Goal: Task Accomplishment & Management: Manage account settings

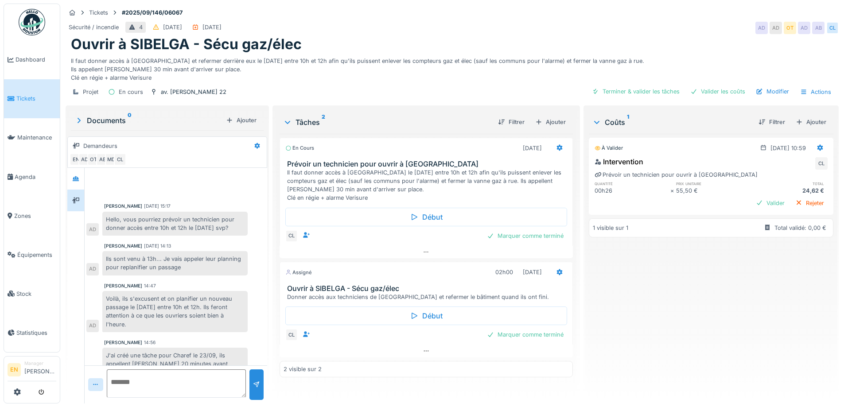
scroll to position [19, 0]
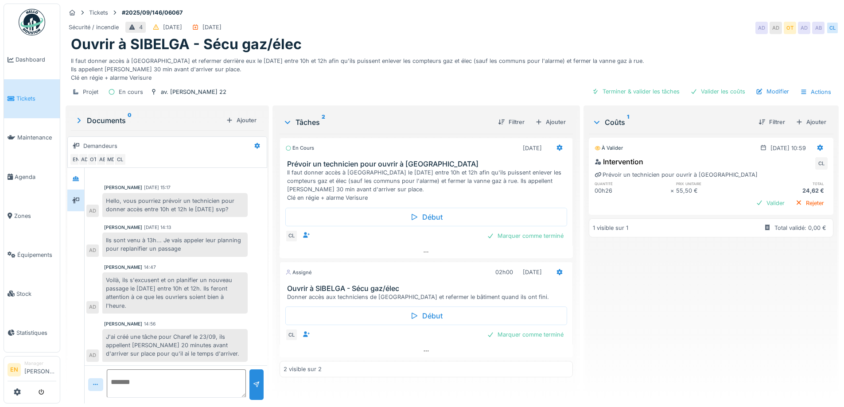
click at [569, 6] on div "Tickets #2025/09/146/06067 Sécurité / incendie 4 02/09/2025 02/09/2025 AD AD OT…" at bounding box center [452, 54] width 777 height 100
click at [556, 23] on div "Sécurité / incendie 4 02/09/2025 02/09/2025 AD AD OT AD AB CL" at bounding box center [452, 28] width 773 height 16
click at [35, 19] on img at bounding box center [32, 22] width 27 height 27
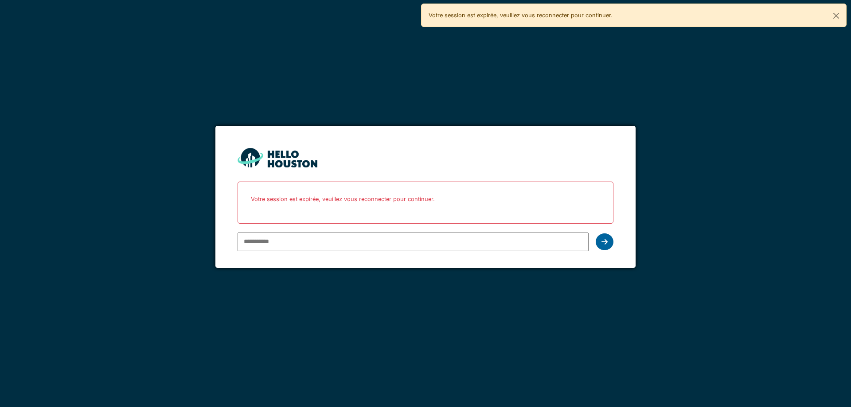
type input "**********"
click at [602, 242] on icon at bounding box center [604, 241] width 6 height 7
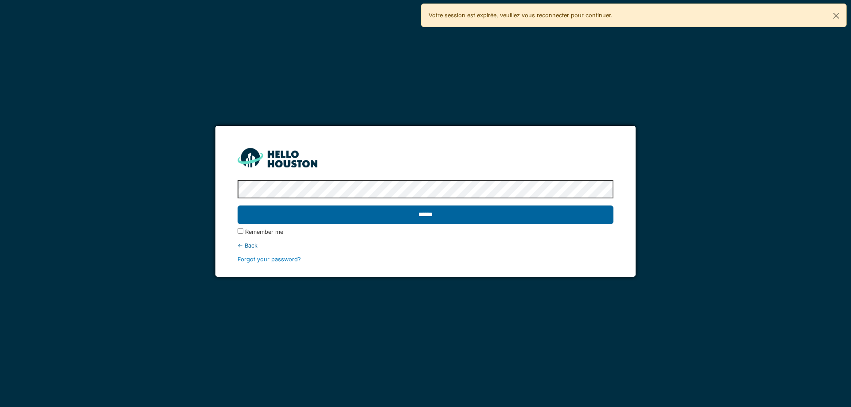
click at [427, 215] on input "******" at bounding box center [424, 215] width 375 height 19
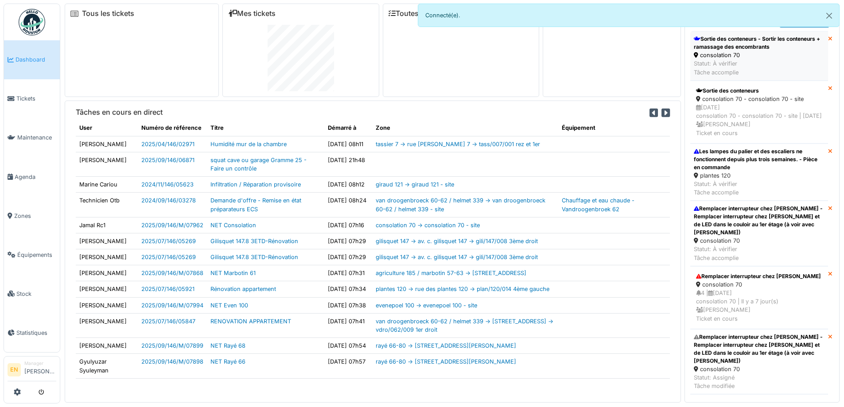
click at [726, 58] on div "consolation 70" at bounding box center [759, 55] width 131 height 8
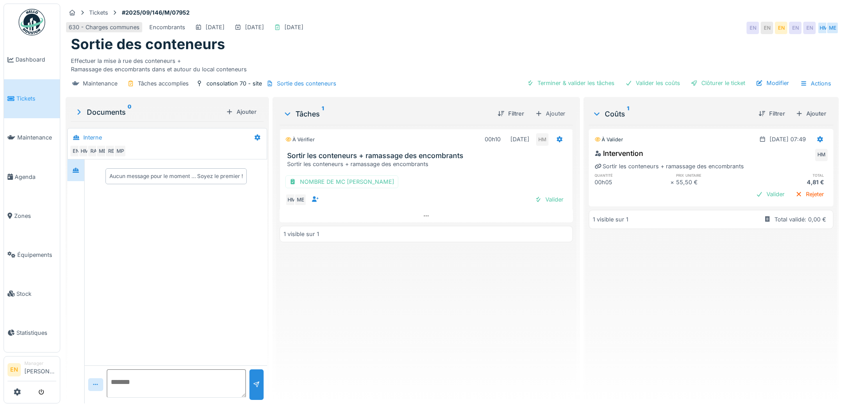
click at [501, 320] on div "À vérifier 00h10 09/09/2025 HM Sortir les conteneurs + ramassage des encombrant…" at bounding box center [426, 261] width 293 height 272
click at [662, 268] on div "À valider 09/09/2025 @ 07:49 Intervention HM Sortir les conteneurs + ramassage …" at bounding box center [711, 261] width 245 height 272
click at [599, 326] on div "À valider 09/09/2025 @ 07:49 Intervention HM Sortir les conteneurs + ramassage …" at bounding box center [711, 261] width 245 height 272
click at [29, 25] on img at bounding box center [32, 22] width 27 height 27
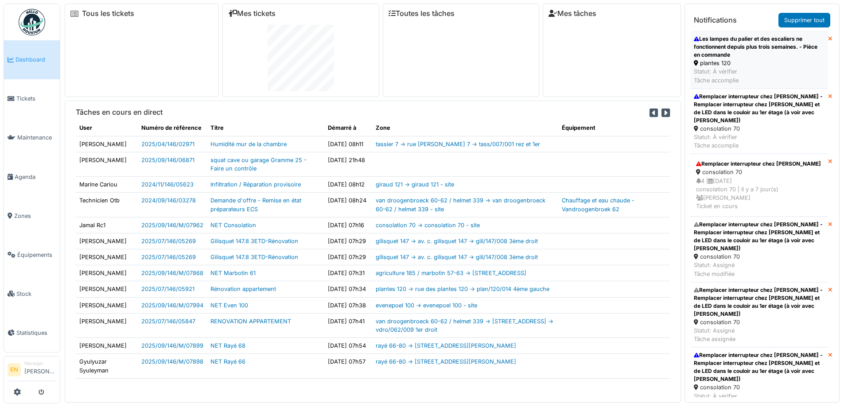
click at [728, 56] on div "Les lampes du palier et des escaliers ne fonctionnent depuis plus trois semaine…" at bounding box center [759, 47] width 131 height 24
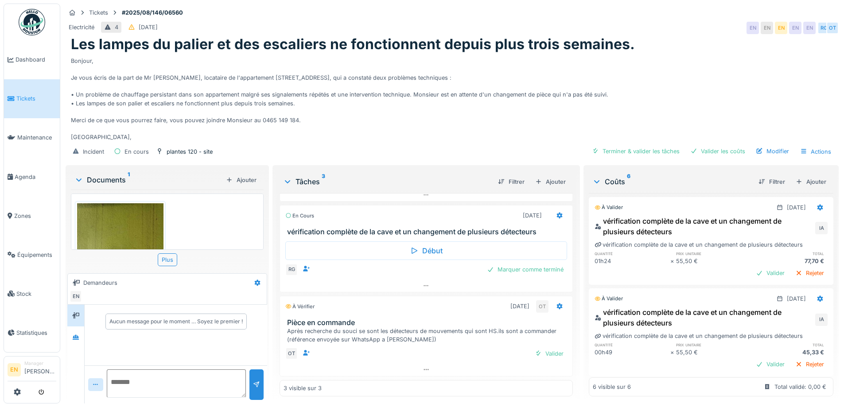
scroll to position [253, 0]
click at [529, 269] on div "Marquer comme terminé" at bounding box center [525, 270] width 84 height 12
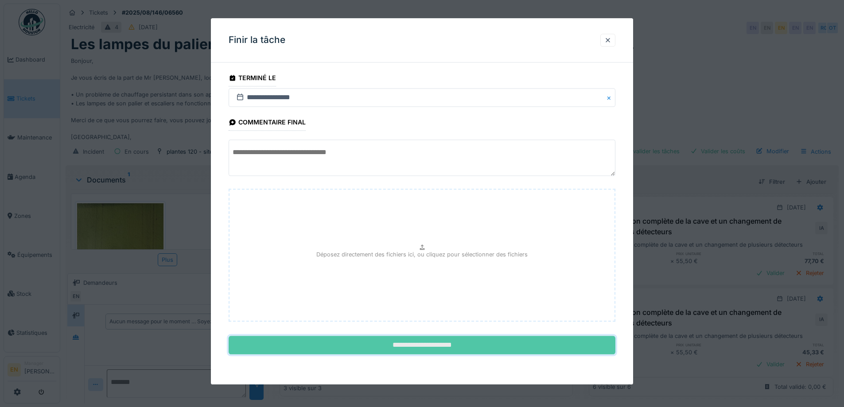
click at [423, 339] on input "**********" at bounding box center [422, 345] width 387 height 19
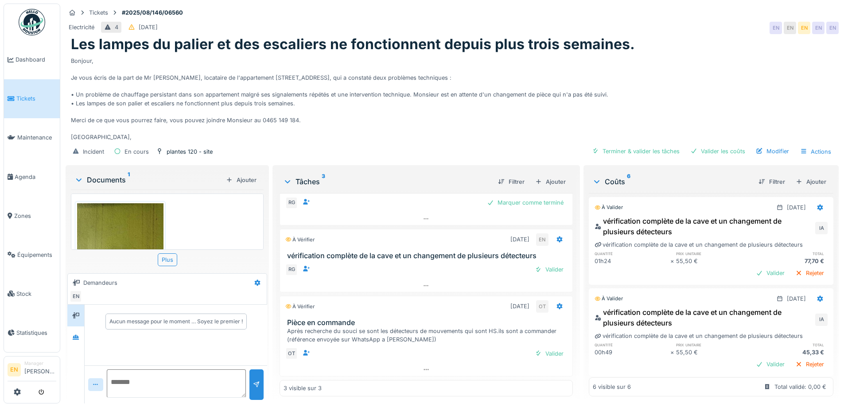
scroll to position [7, 0]
click at [538, 264] on div "Valider" at bounding box center [549, 270] width 36 height 12
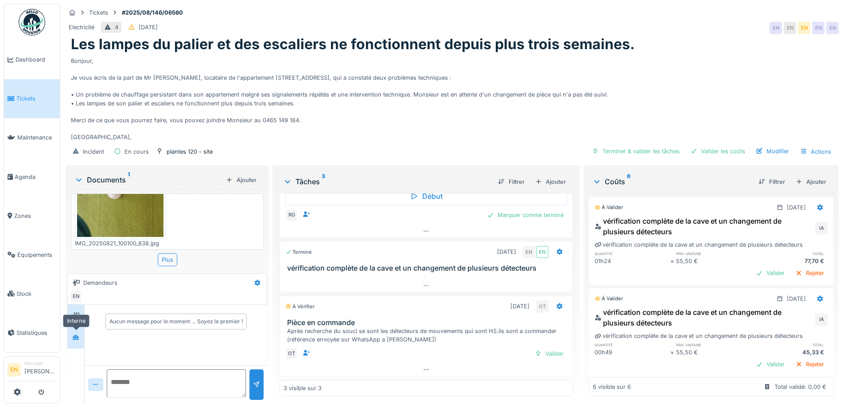
click at [76, 334] on icon at bounding box center [75, 337] width 7 height 6
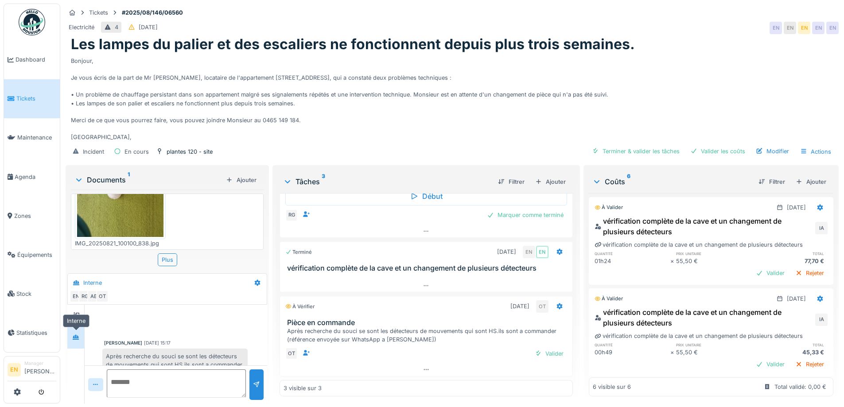
scroll to position [19, 0]
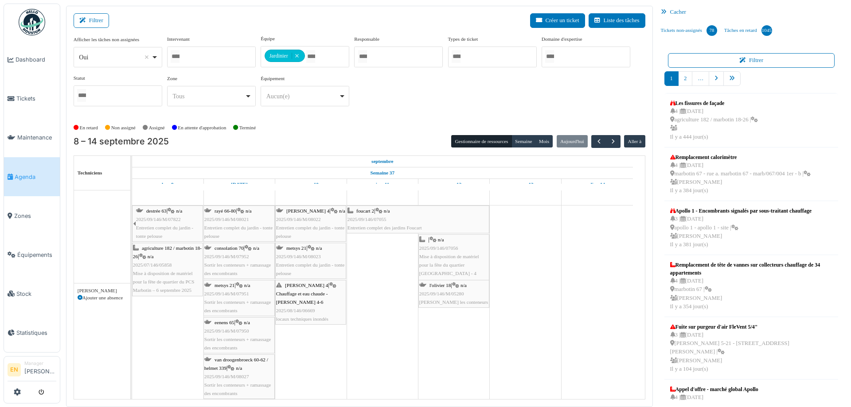
scroll to position [4506, 0]
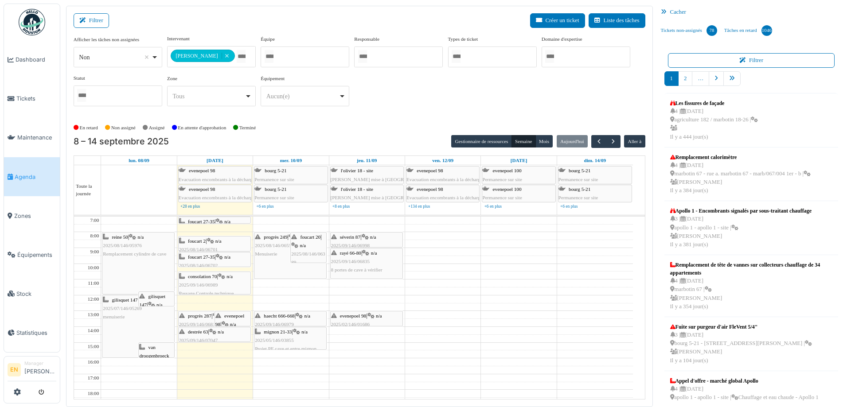
click at [606, 105] on div "**********" at bounding box center [359, 74] width 571 height 78
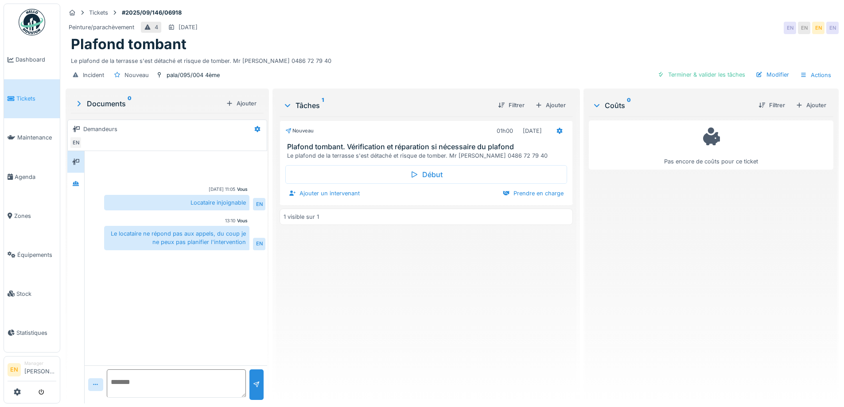
click at [464, 50] on div "Plafond tombant" at bounding box center [452, 44] width 762 height 17
click at [492, 44] on div "Plafond tombant" at bounding box center [452, 44] width 762 height 17
click at [470, 49] on div "Plafond tombant" at bounding box center [452, 44] width 762 height 17
click at [307, 324] on div "Nouveau 01h00 08/09/2025 Plafond tombant. Vérification et réparation si nécessa…" at bounding box center [426, 257] width 293 height 280
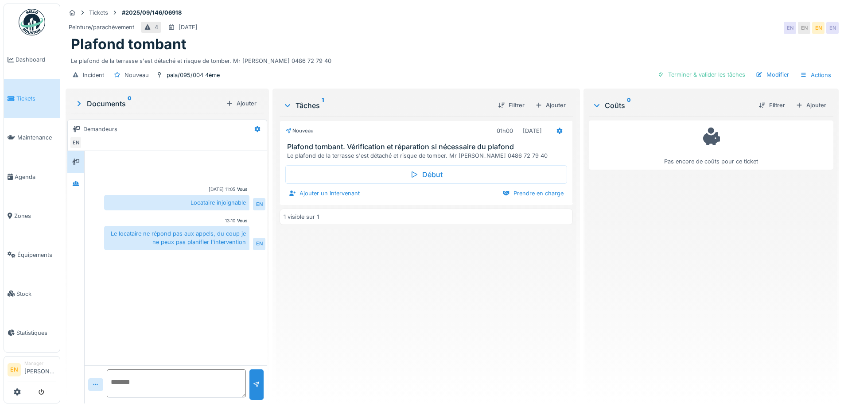
click at [369, 315] on div "Nouveau 01h00 08/09/2025 Plafond tombant. Vérification et réparation si nécessa…" at bounding box center [426, 257] width 293 height 280
drag, startPoint x: 403, startPoint y: 320, endPoint x: 372, endPoint y: 341, distance: 37.1
click at [403, 320] on div "Nouveau 01h00 08/09/2025 Plafond tombant. Vérification et réparation si nécessa…" at bounding box center [426, 257] width 293 height 280
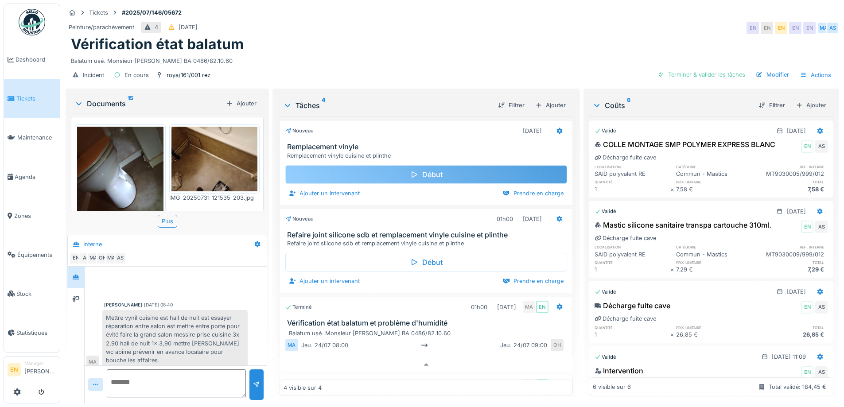
scroll to position [333, 0]
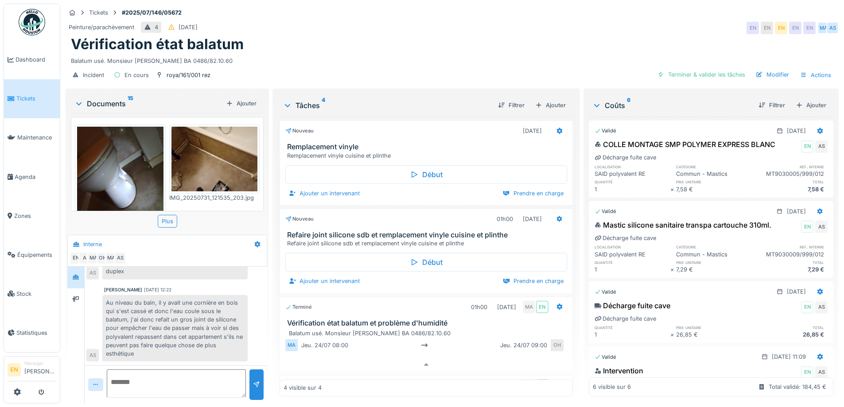
click at [364, 53] on div "Balatum usé. Monsieur [PERSON_NAME] BA 0486/82.10.60" at bounding box center [452, 59] width 762 height 12
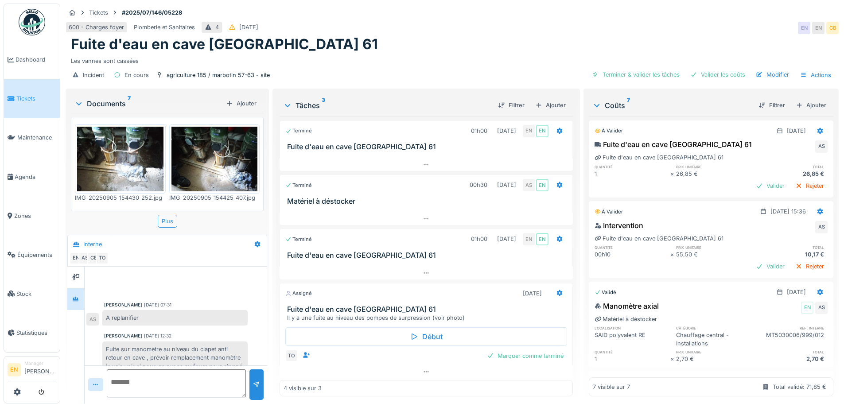
scroll to position [4, 0]
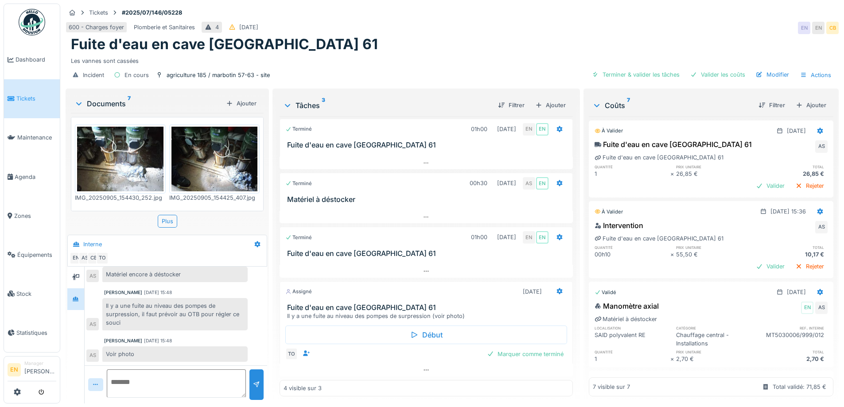
click at [492, 36] on div "Fuite d'eau en cave [GEOGRAPHIC_DATA] 61" at bounding box center [452, 44] width 762 height 17
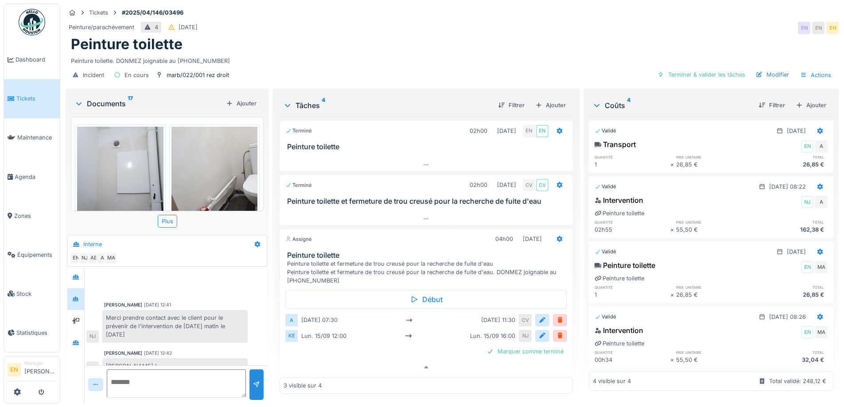
scroll to position [0, 0]
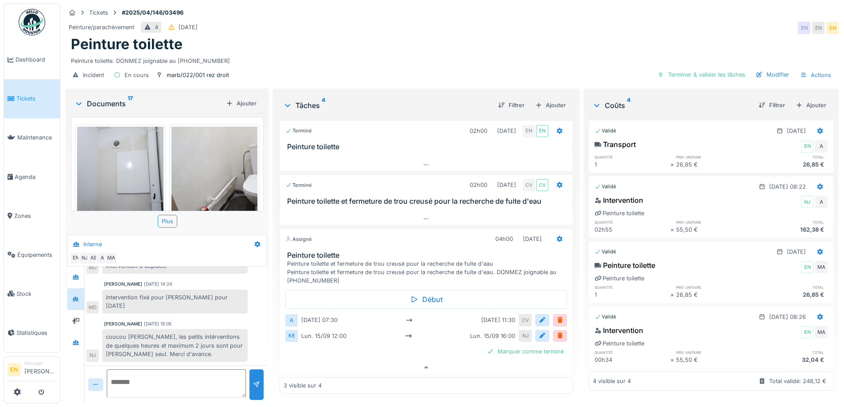
click at [402, 36] on div "Peinture toilette" at bounding box center [452, 44] width 762 height 17
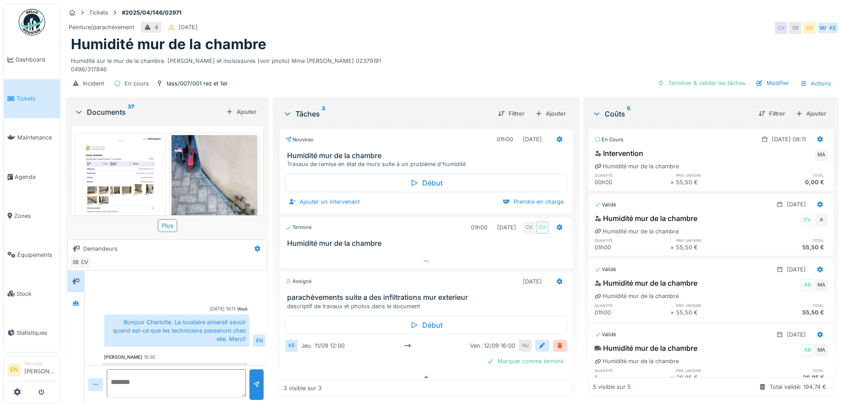
scroll to position [9, 0]
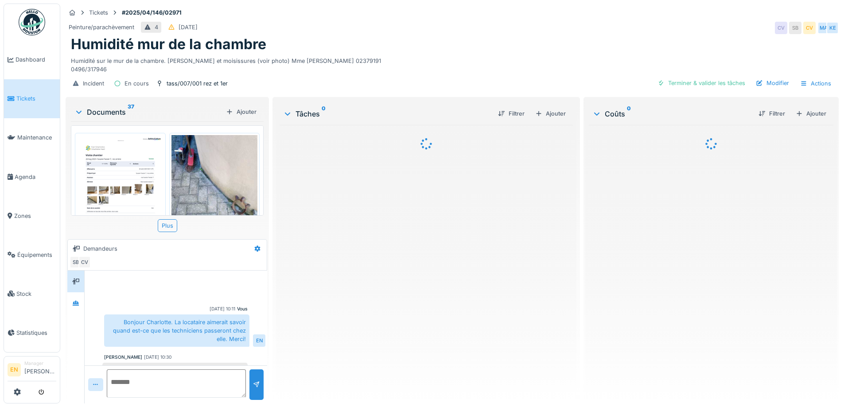
scroll to position [122, 0]
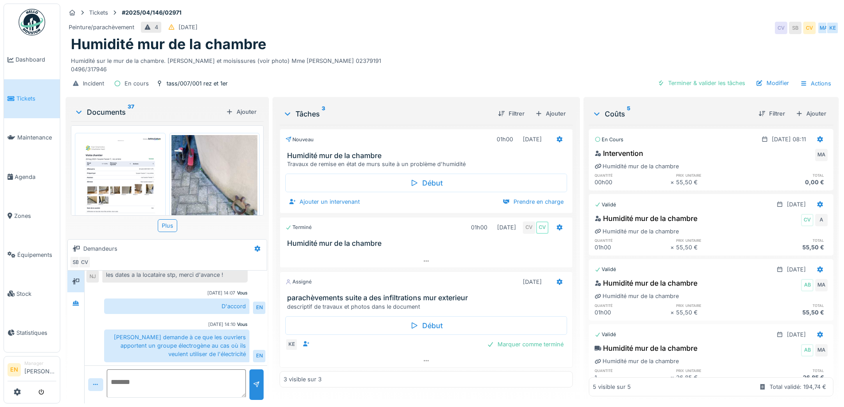
click at [444, 44] on div "Humidité mur de la chambre" at bounding box center [452, 44] width 762 height 17
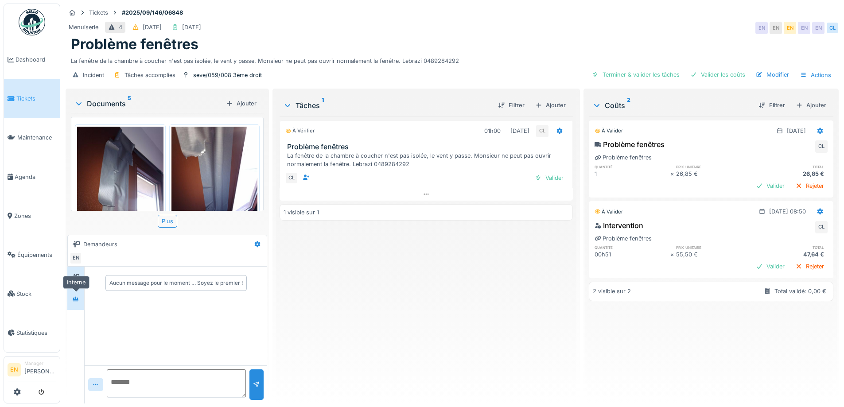
click at [72, 300] on div at bounding box center [75, 299] width 13 height 11
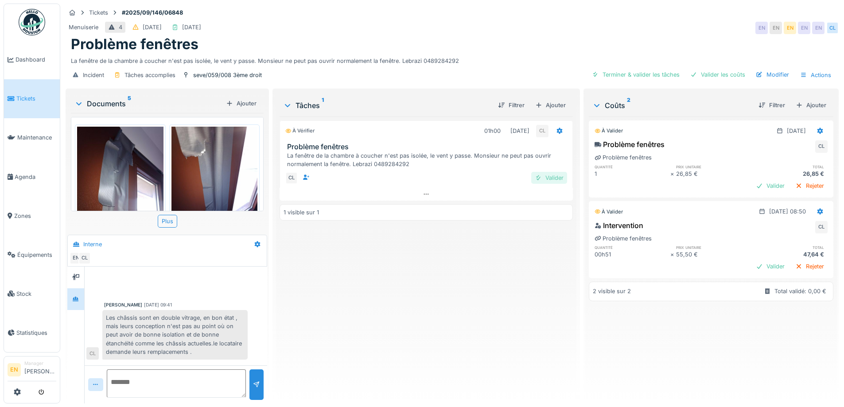
click at [544, 177] on div "Valider" at bounding box center [549, 178] width 36 height 12
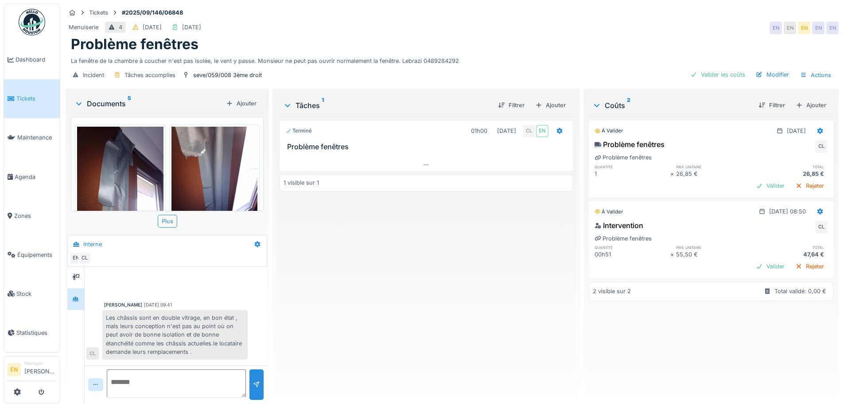
click at [470, 35] on div "Menuiserie 4 07/09/2025 05/09/2025 EN EN EN EN EN" at bounding box center [452, 28] width 773 height 16
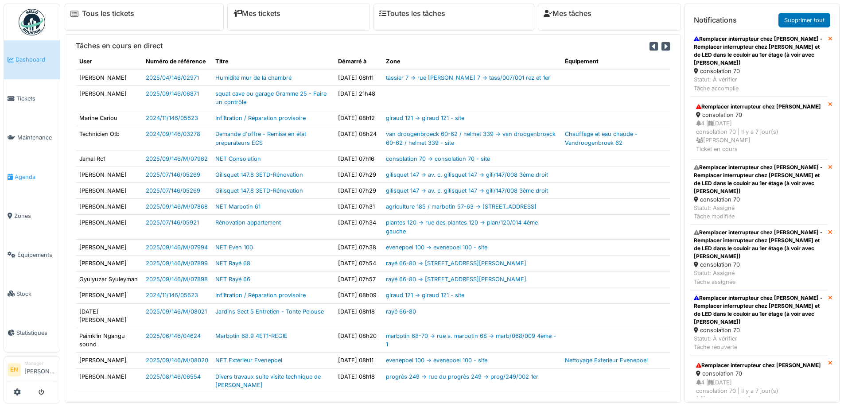
click at [21, 175] on span "Agenda" at bounding box center [36, 177] width 42 height 8
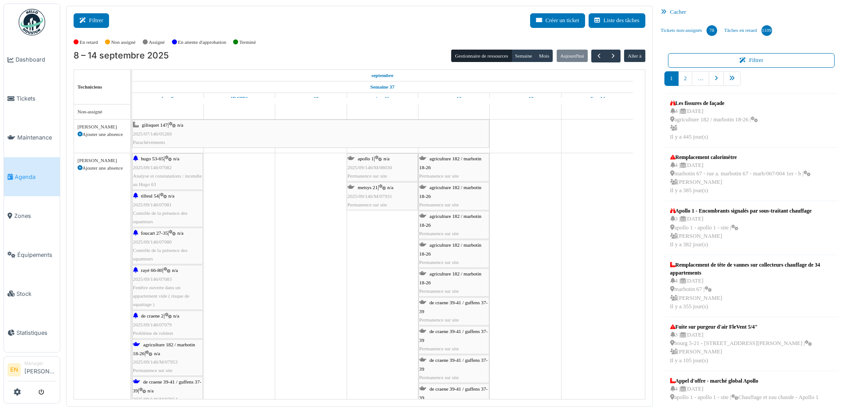
click at [99, 23] on button "Filtrer" at bounding box center [91, 20] width 35 height 15
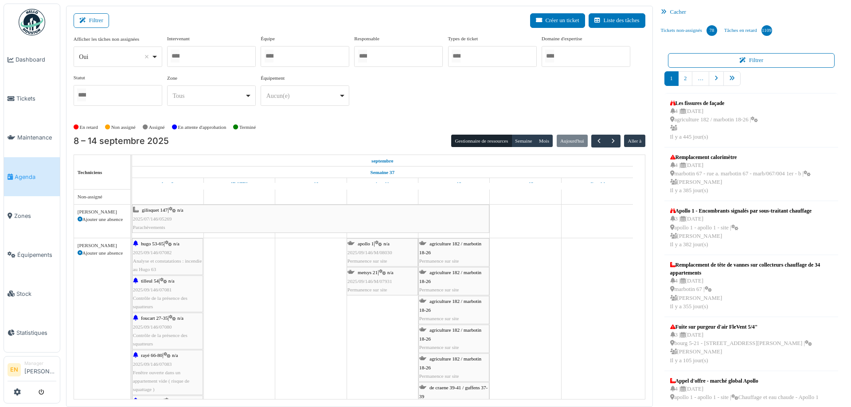
click at [158, 58] on div "Oui Remove item" at bounding box center [117, 56] width 81 height 13
select select "**"
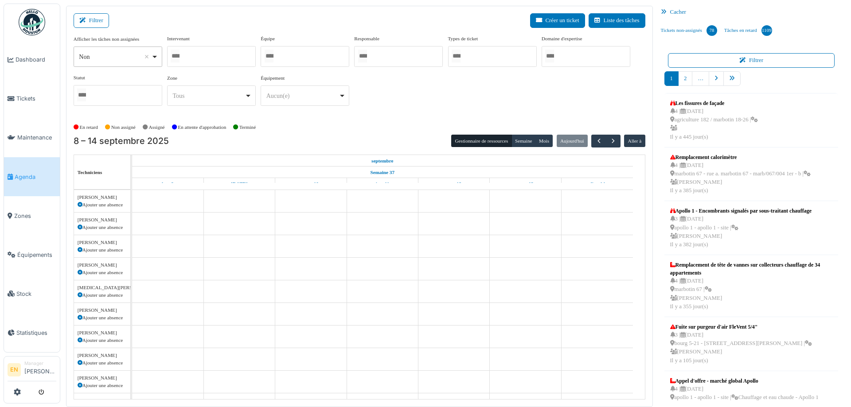
click at [188, 53] on div at bounding box center [211, 56] width 89 height 21
type input "****"
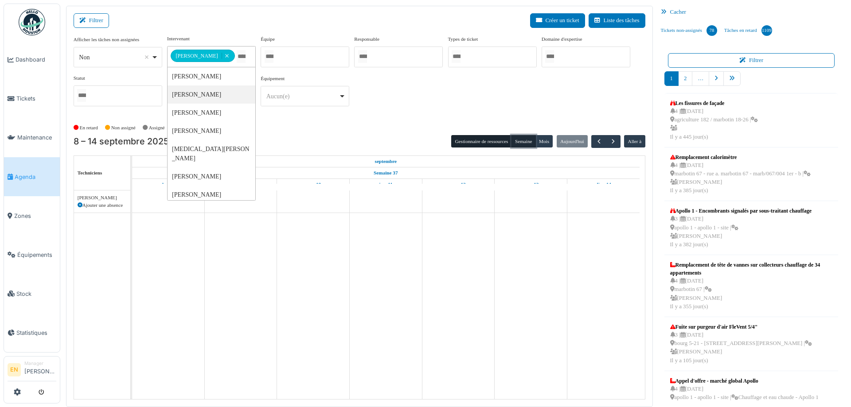
click at [521, 143] on button "Semaine" at bounding box center [523, 141] width 24 height 12
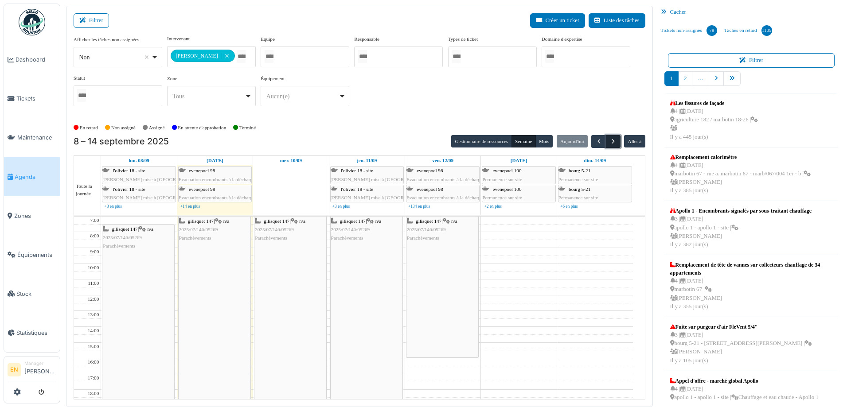
click at [609, 142] on span "button" at bounding box center [613, 142] width 8 height 8
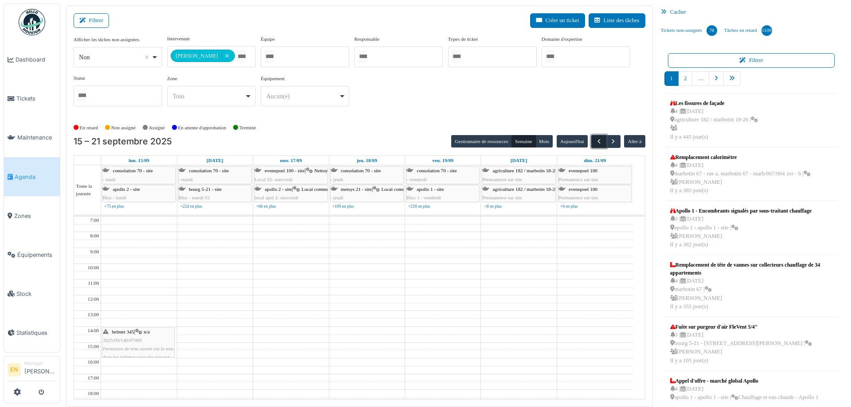
click at [595, 140] on span "button" at bounding box center [599, 142] width 8 height 8
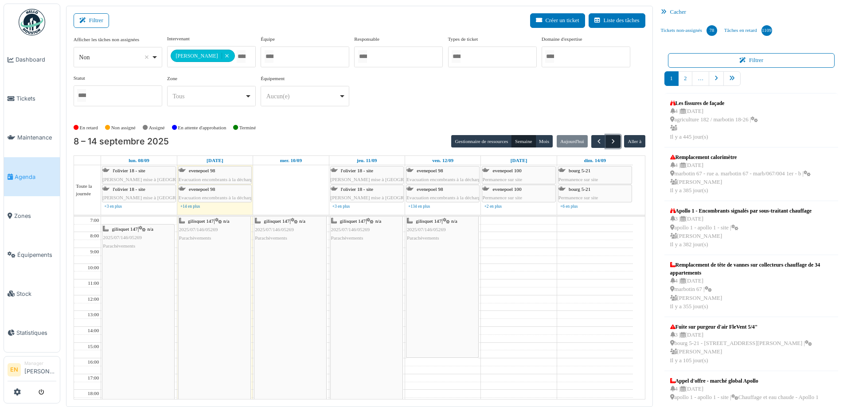
click at [610, 143] on span "button" at bounding box center [613, 142] width 8 height 8
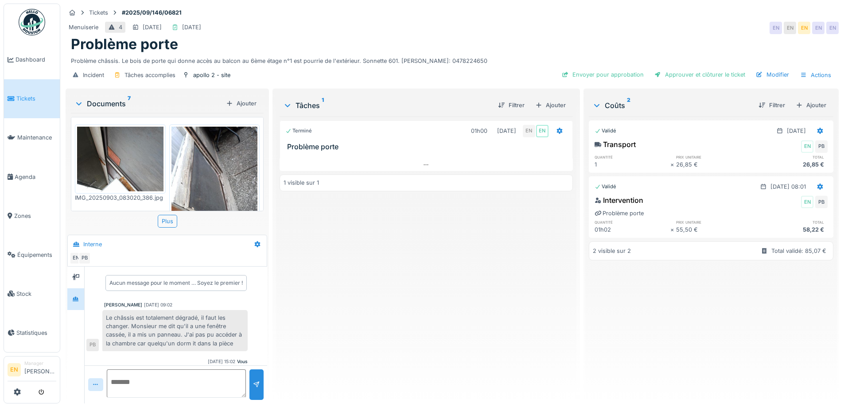
scroll to position [28, 0]
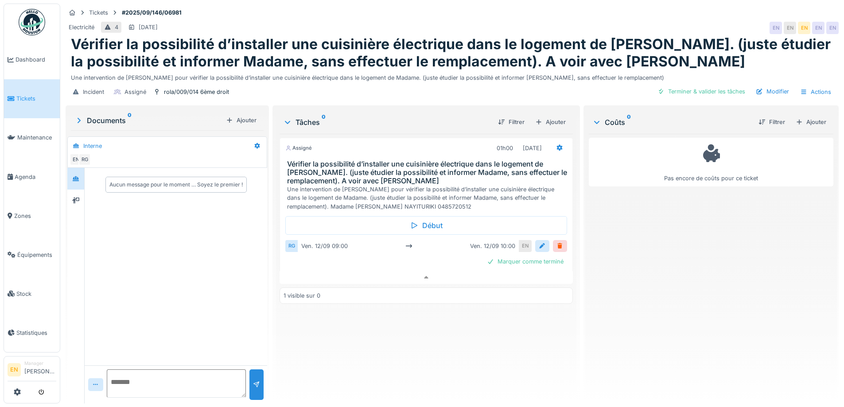
scroll to position [7, 0]
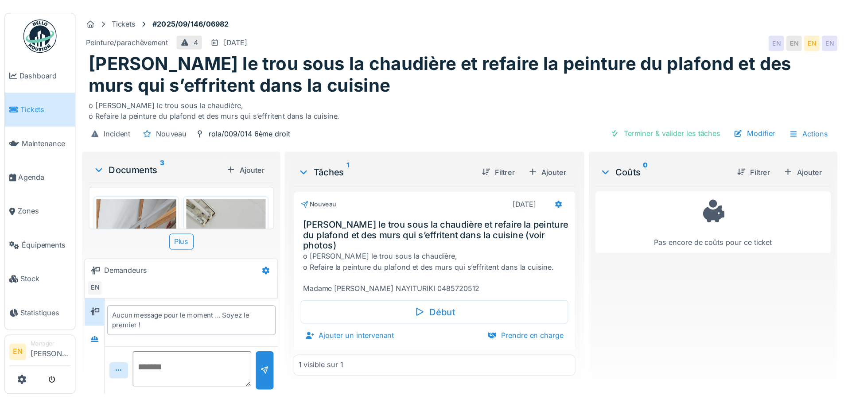
scroll to position [7, 0]
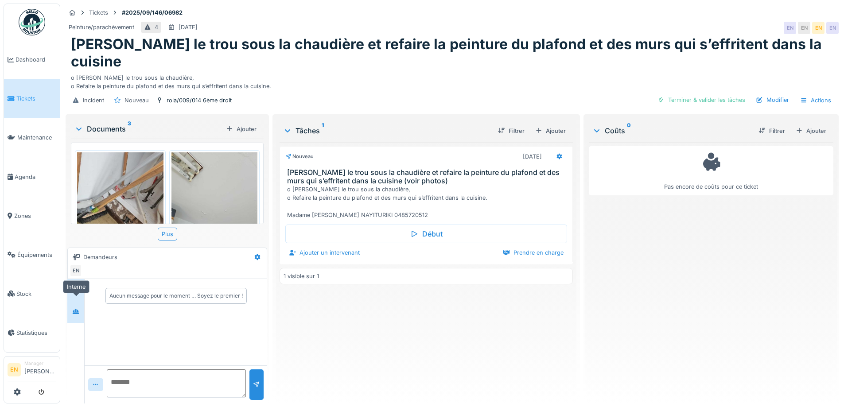
click at [77, 309] on icon at bounding box center [76, 311] width 6 height 5
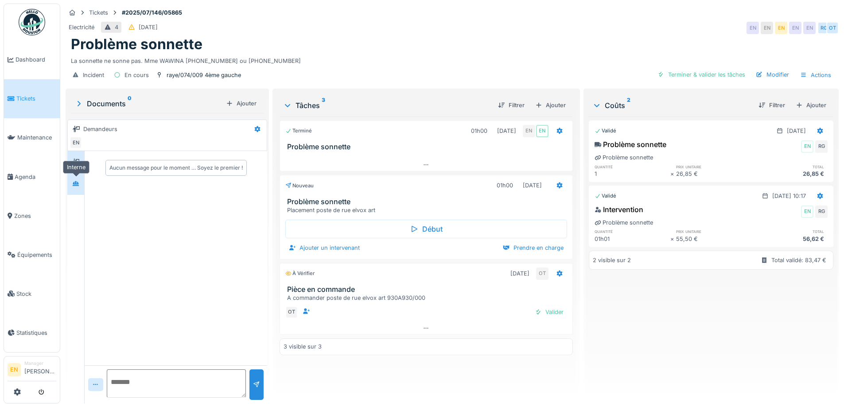
click at [74, 184] on icon at bounding box center [76, 183] width 6 height 5
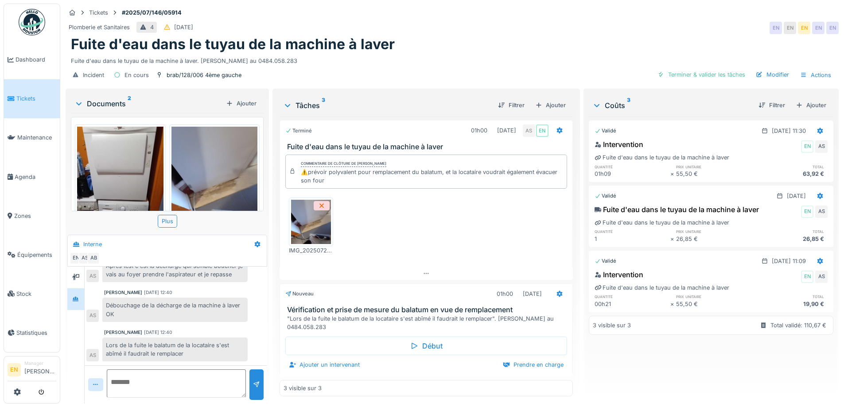
scroll to position [7, 0]
click at [612, 24] on div "Plomberie et Sanitaires 4 27/07/2025 EN EN EN EN EN" at bounding box center [452, 28] width 773 height 16
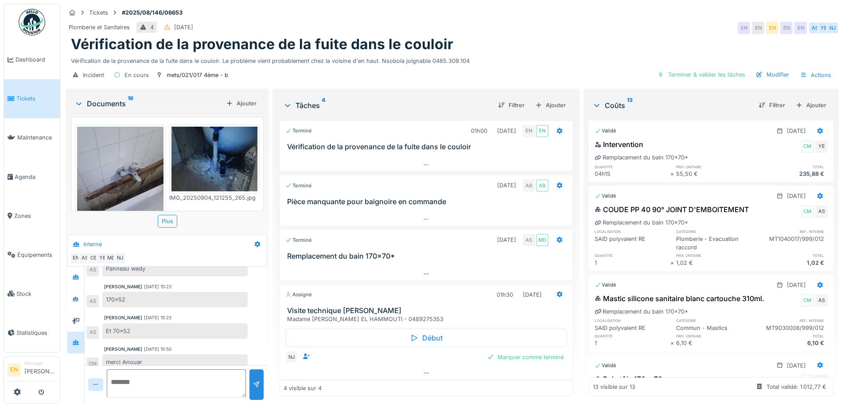
scroll to position [4, 0]
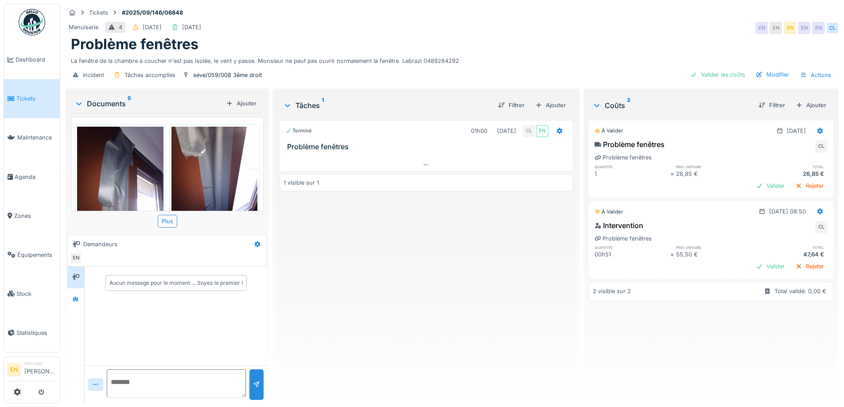
click at [423, 296] on div "Terminé 01h00 [DATE] CL EN Problème fenêtres 1 visible sur 1" at bounding box center [426, 257] width 293 height 280
click at [77, 304] on div at bounding box center [75, 299] width 13 height 11
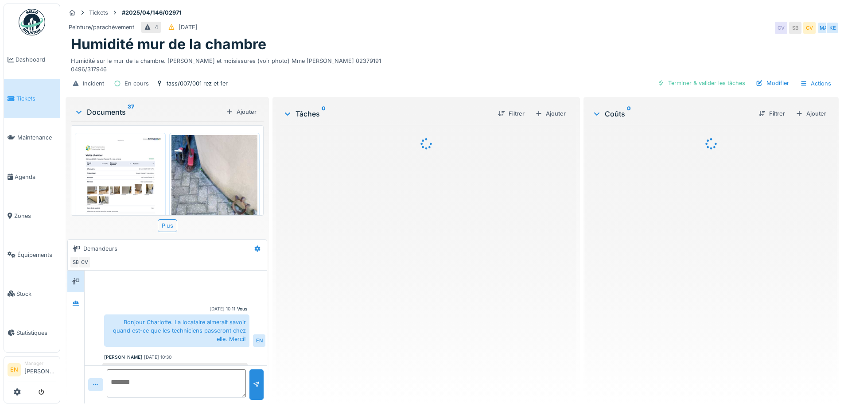
scroll to position [122, 0]
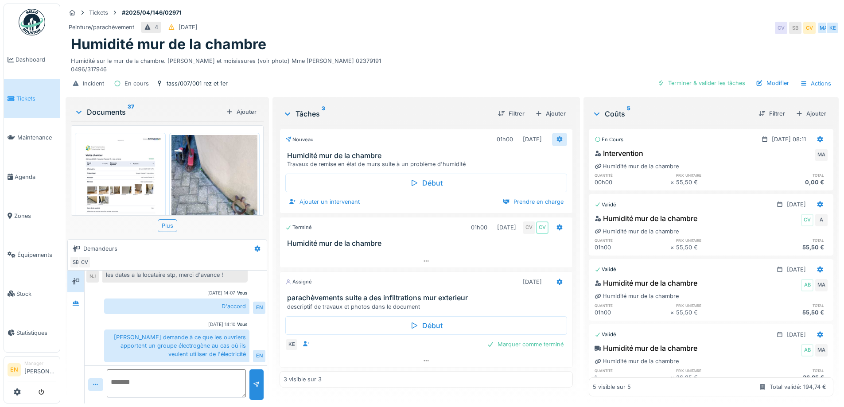
click at [556, 138] on icon at bounding box center [559, 139] width 6 height 6
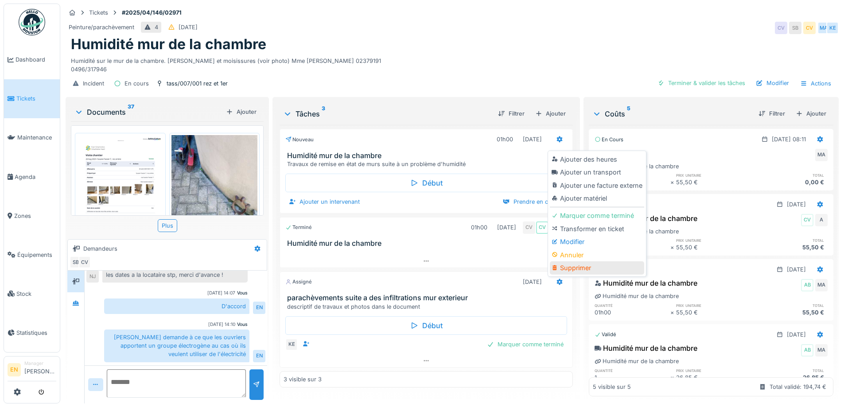
click at [573, 269] on div "Supprimer" at bounding box center [597, 267] width 94 height 13
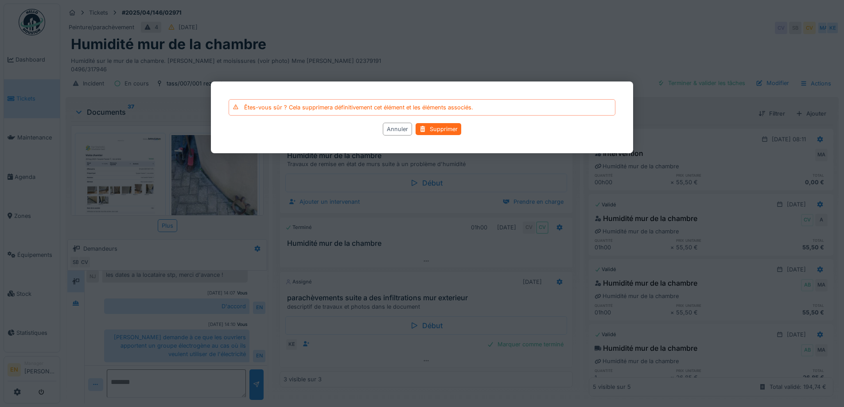
click at [442, 127] on div "Supprimer" at bounding box center [439, 129] width 46 height 12
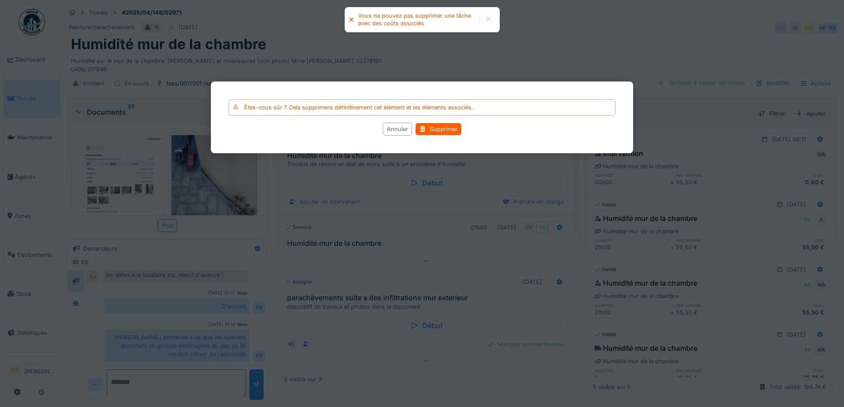
click at [395, 130] on div "Annuler" at bounding box center [397, 129] width 29 height 13
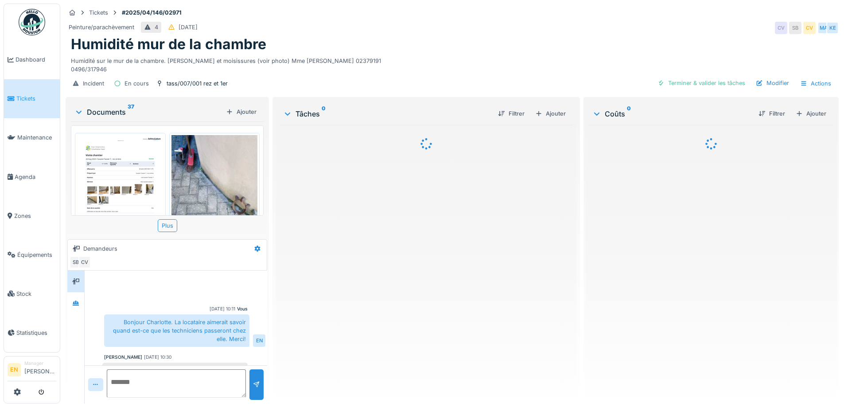
scroll to position [122, 0]
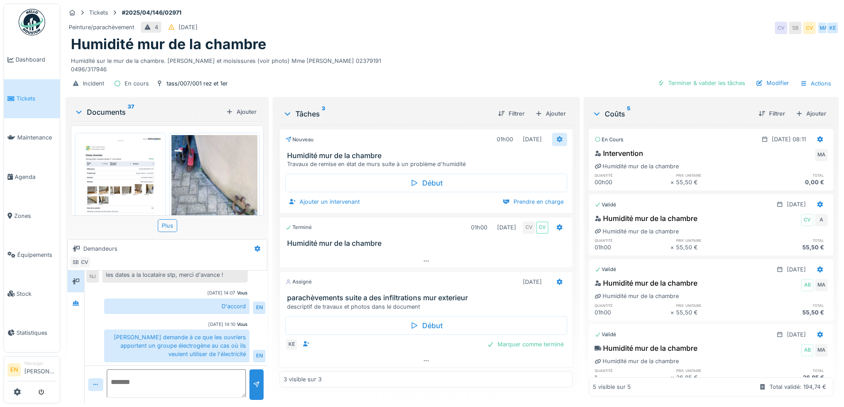
click at [558, 140] on icon at bounding box center [559, 139] width 7 height 6
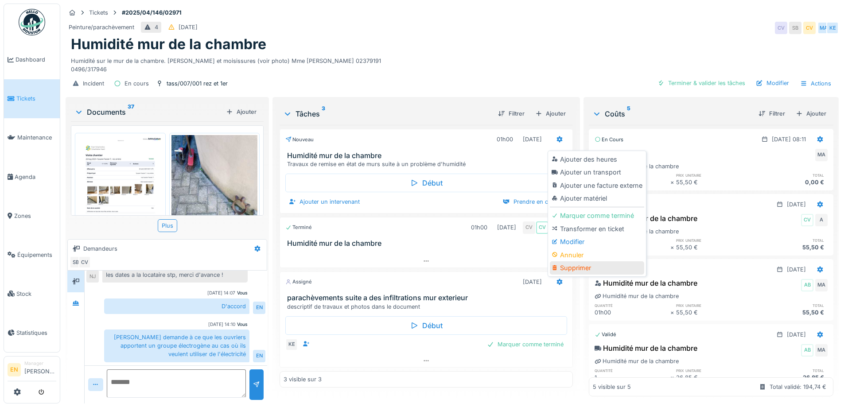
click at [572, 269] on div "Supprimer" at bounding box center [597, 267] width 94 height 13
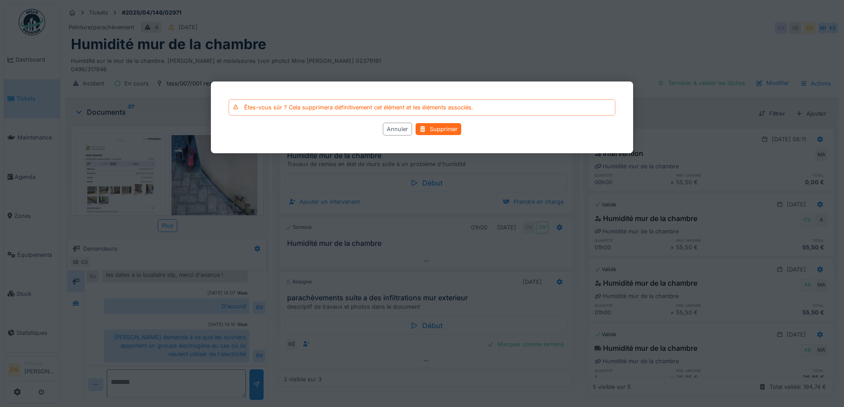
click at [440, 125] on div "Supprimer" at bounding box center [439, 129] width 46 height 12
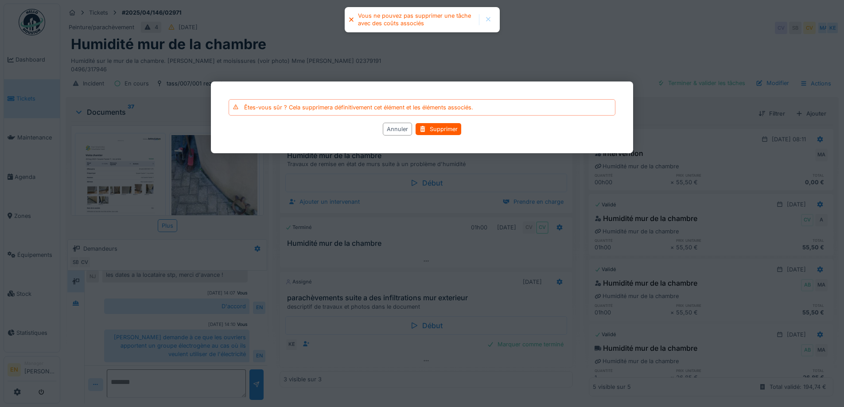
click at [544, 51] on div at bounding box center [422, 203] width 844 height 407
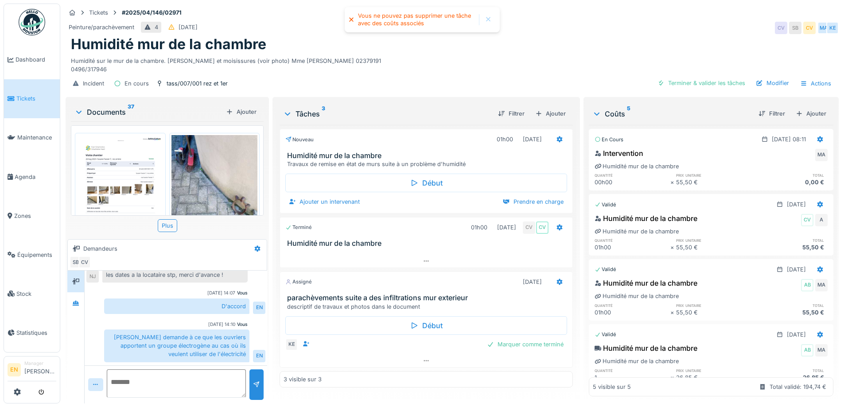
scroll to position [7, 0]
click at [556, 136] on icon at bounding box center [559, 139] width 7 height 6
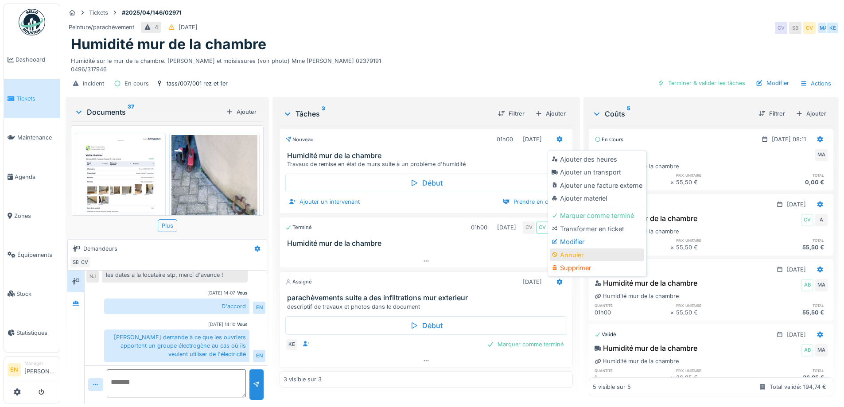
click at [562, 249] on div "Annuler" at bounding box center [597, 255] width 94 height 13
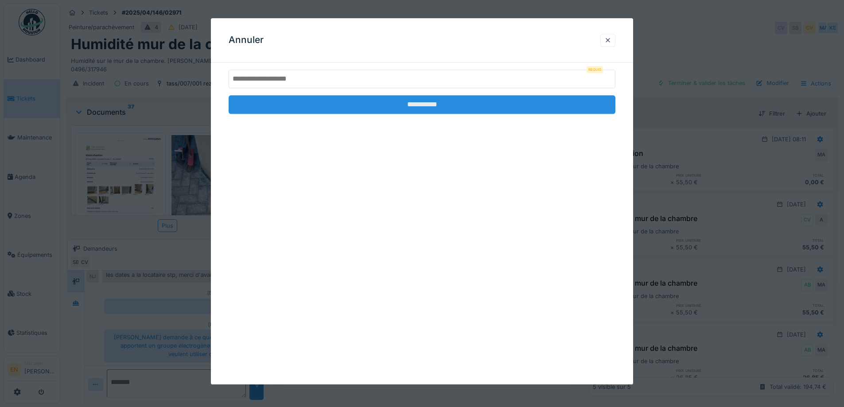
click at [413, 108] on input "**********" at bounding box center [422, 104] width 387 height 19
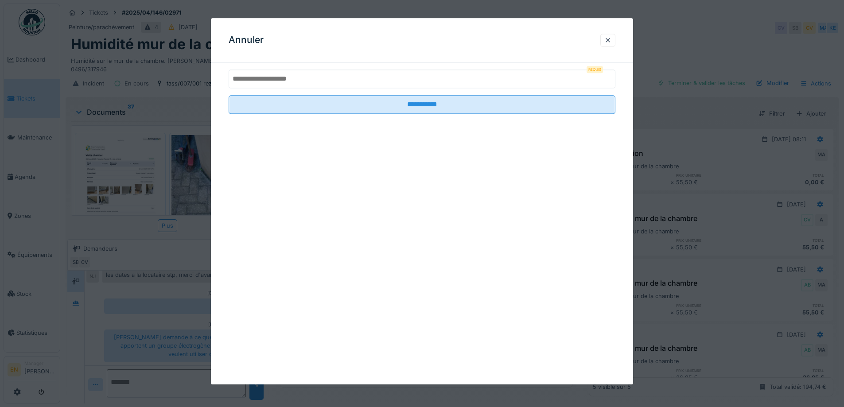
click at [327, 83] on input "text" at bounding box center [422, 79] width 387 height 19
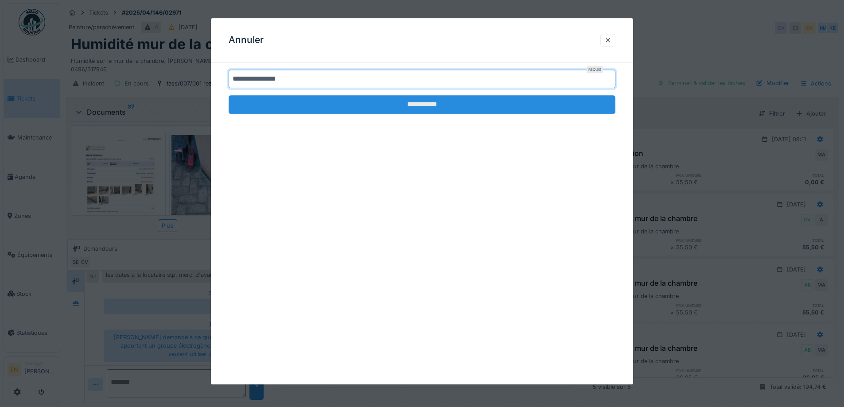
type input "**********"
click at [431, 102] on input "**********" at bounding box center [422, 104] width 387 height 19
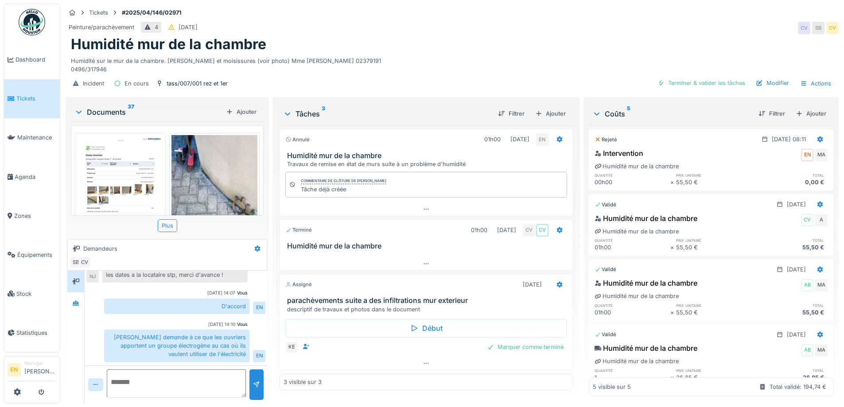
click at [494, 62] on div "Humidité sur le mur de la chambre. Taches et moisissures (voir photo) Mme Salim…" at bounding box center [452, 63] width 762 height 20
click at [816, 136] on icon at bounding box center [819, 139] width 7 height 6
click at [780, 179] on div "Supprimer" at bounding box center [776, 185] width 43 height 13
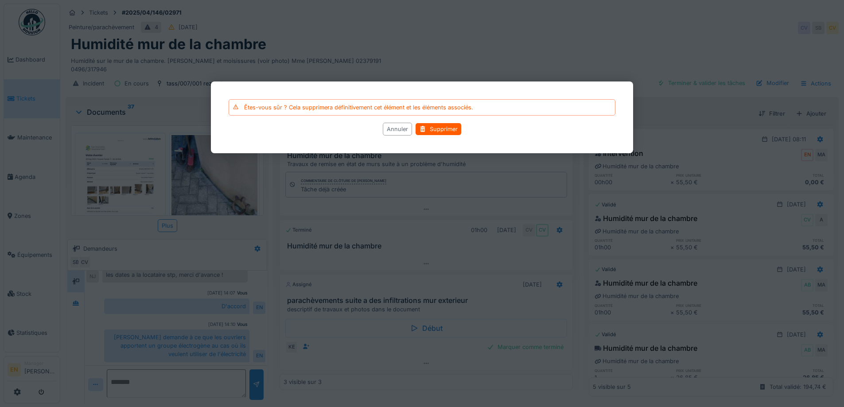
click at [400, 130] on div "Annuler" at bounding box center [397, 129] width 29 height 13
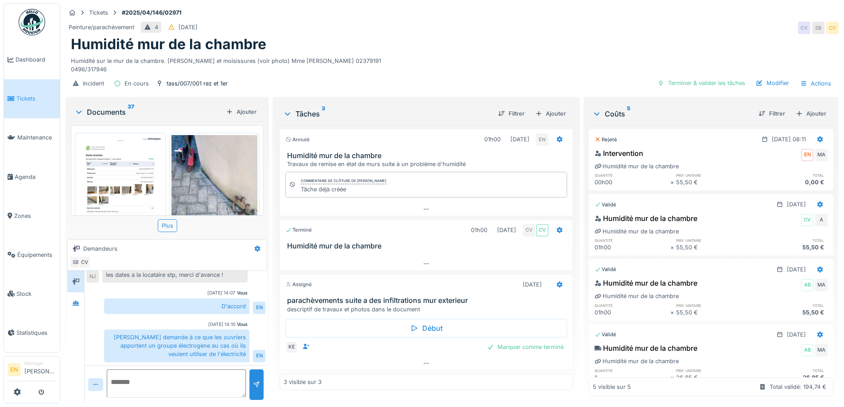
scroll to position [0, 0]
click at [817, 140] on icon at bounding box center [820, 139] width 6 height 6
click at [781, 159] on div "Rouvrir" at bounding box center [776, 159] width 43 height 13
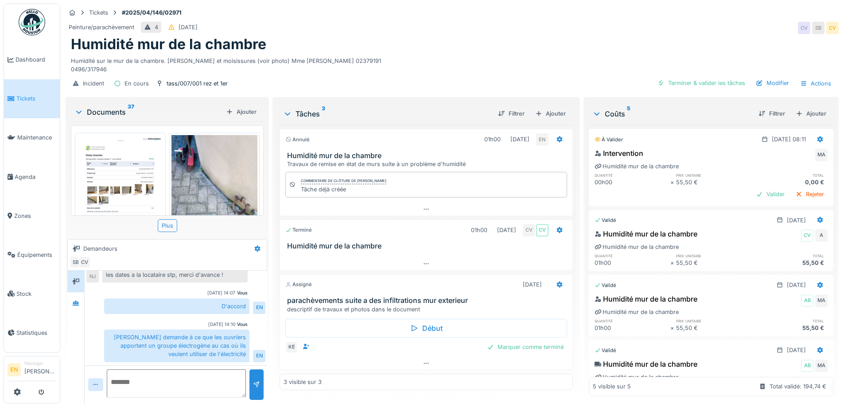
click at [590, 51] on div "Humidité mur de la chambre" at bounding box center [452, 44] width 762 height 17
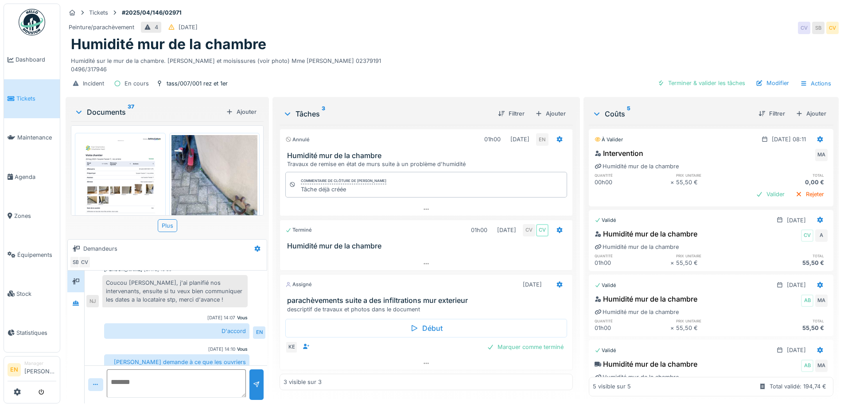
scroll to position [89, 0]
drag, startPoint x: 388, startPoint y: 38, endPoint x: 323, endPoint y: 155, distance: 133.0
click at [388, 39] on div "Humidité mur de la chambre" at bounding box center [452, 44] width 762 height 17
